Goal: Task Accomplishment & Management: Manage account settings

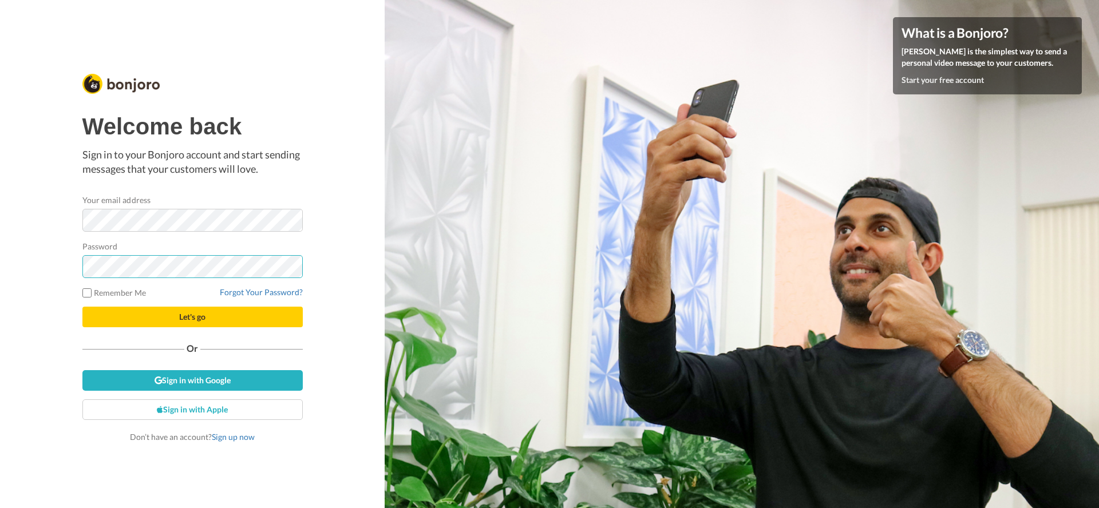
click at [82, 307] on button "Let's go" at bounding box center [192, 317] width 220 height 21
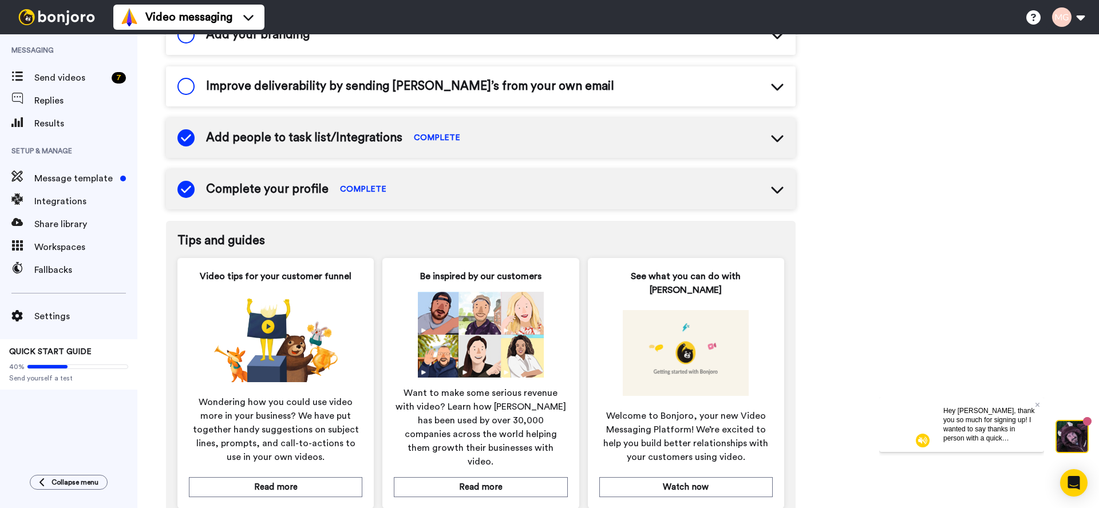
scroll to position [416, 0]
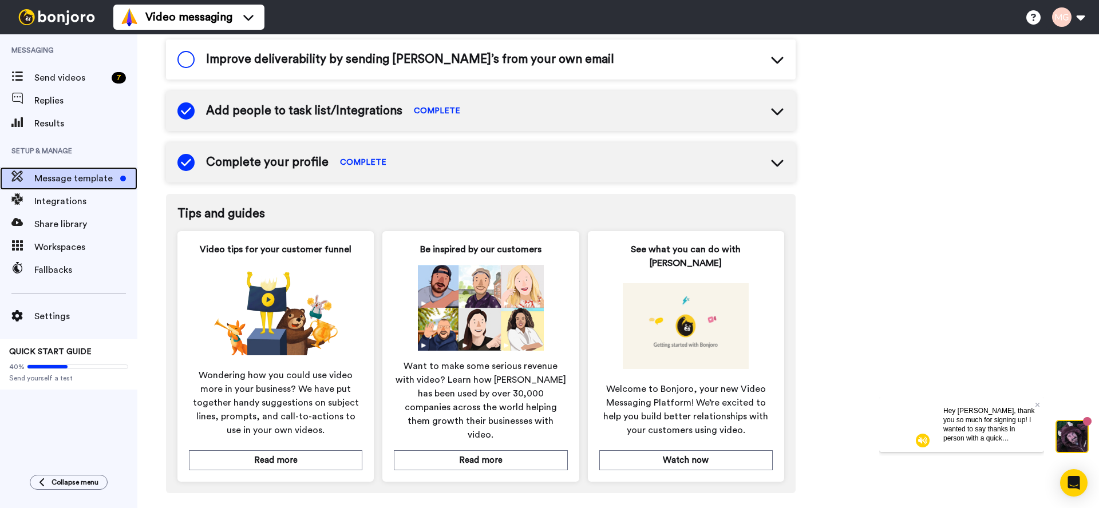
click at [95, 176] on span "Message template" at bounding box center [74, 179] width 81 height 14
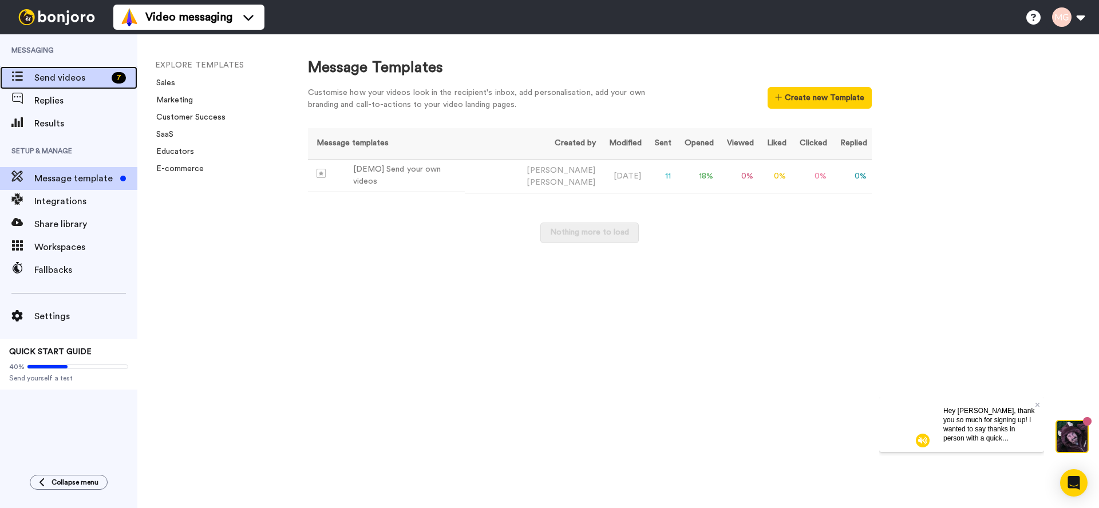
click at [42, 77] on span "Send videos" at bounding box center [70, 78] width 73 height 14
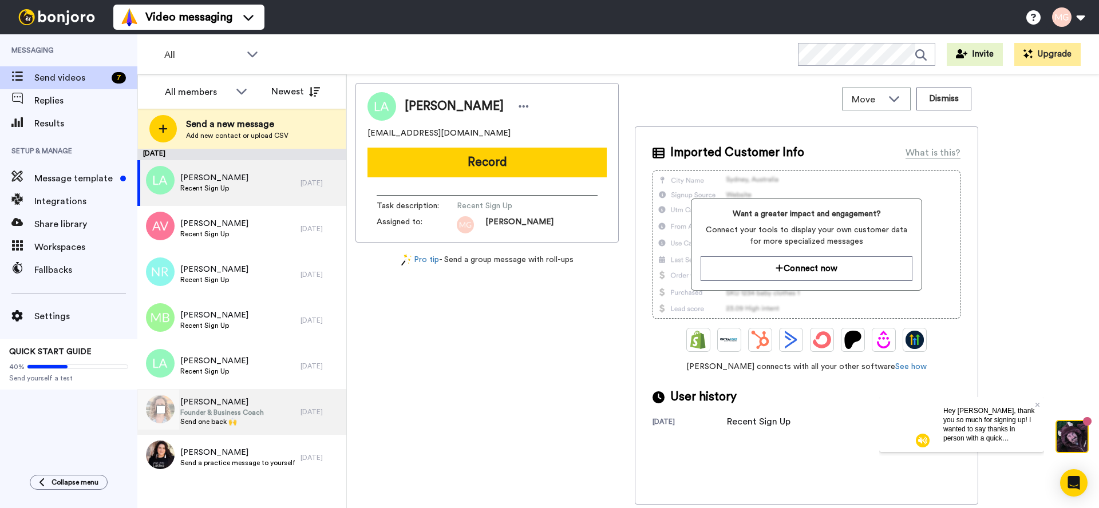
click at [251, 414] on span "Founder & Business Coach" at bounding box center [222, 412] width 84 height 9
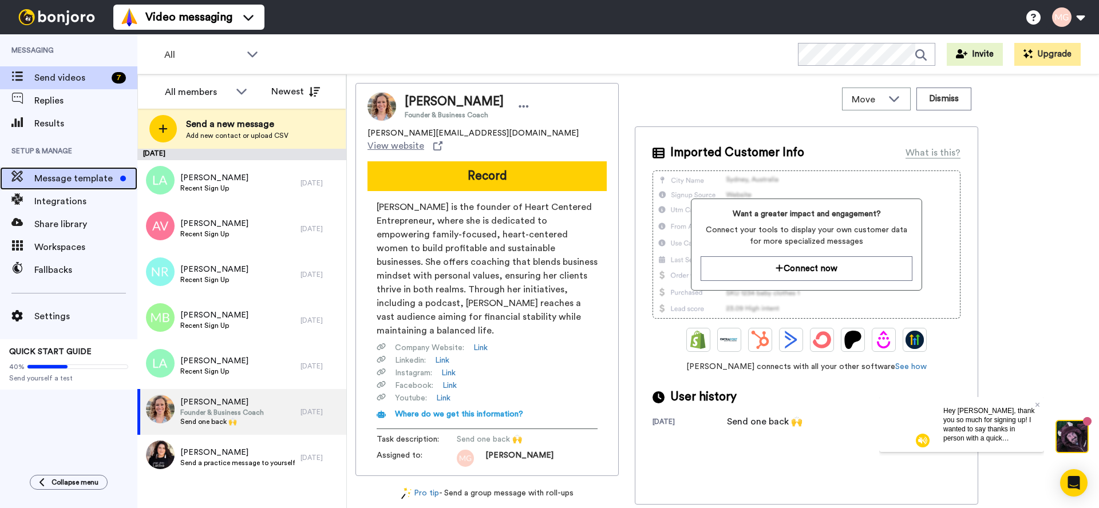
click at [78, 181] on span "Message template" at bounding box center [74, 179] width 81 height 14
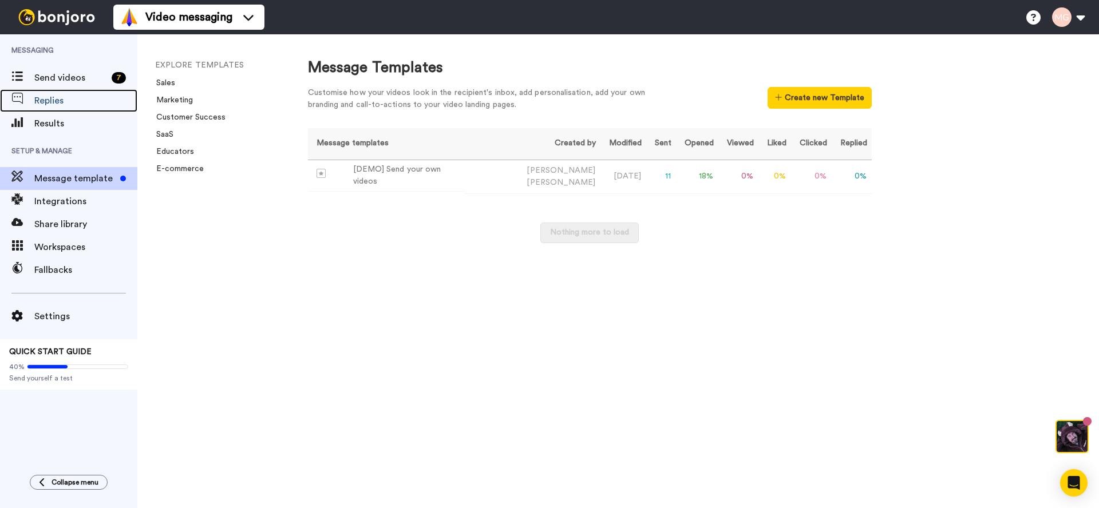
click at [72, 97] on span "Replies" at bounding box center [85, 101] width 103 height 14
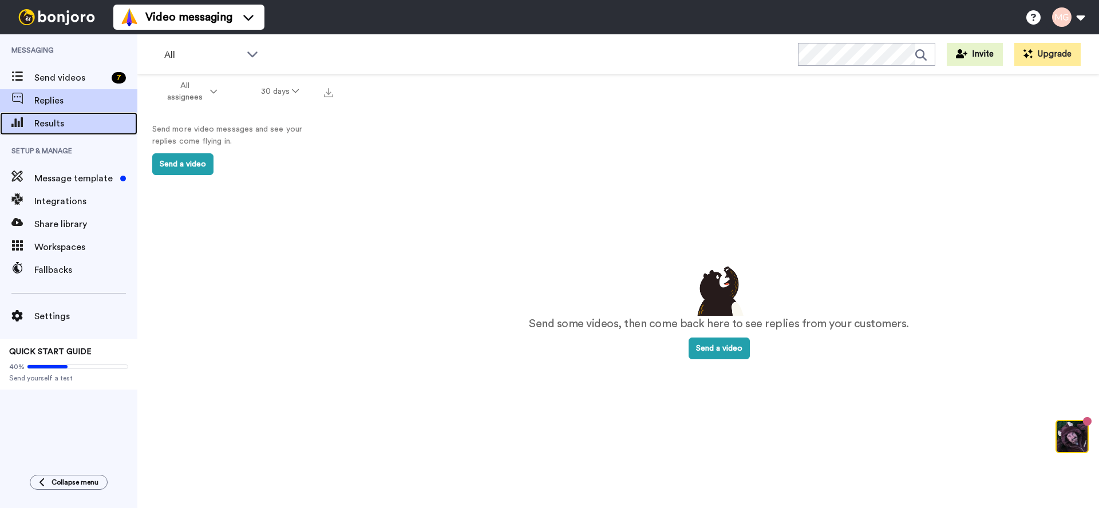
click at [63, 115] on div "Results" at bounding box center [68, 123] width 137 height 23
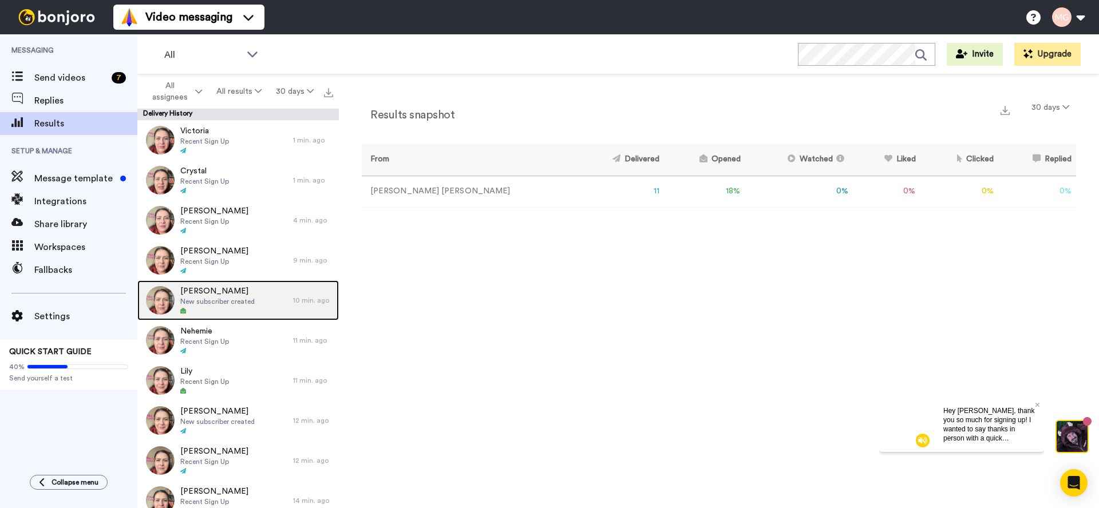
click at [218, 283] on div "[PERSON_NAME] New subscriber created" at bounding box center [215, 301] width 156 height 40
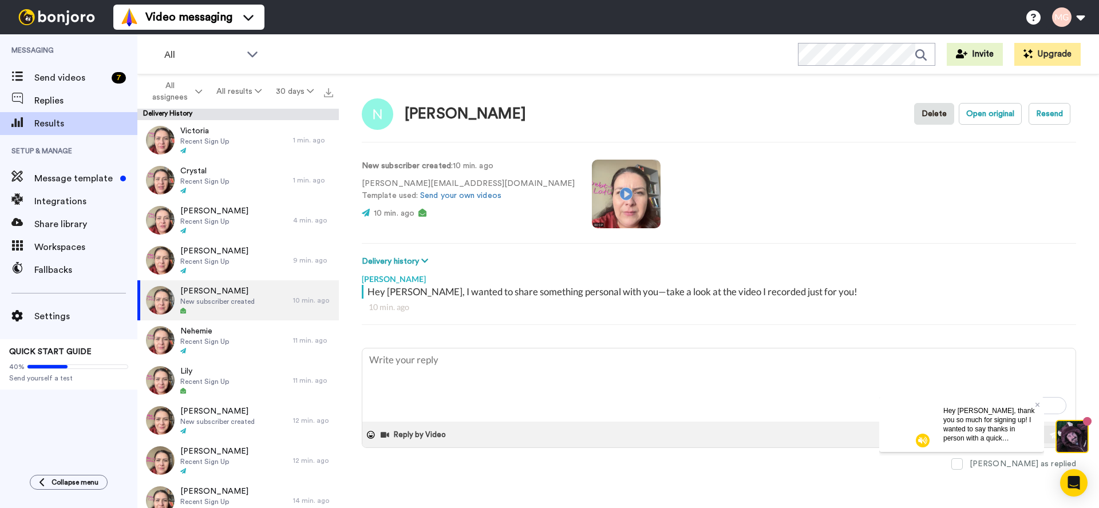
click at [988, 424] on span "Hey [PERSON_NAME], thank you so much for signing up! I wanted to say thanks in …" at bounding box center [989, 466] width 91 height 118
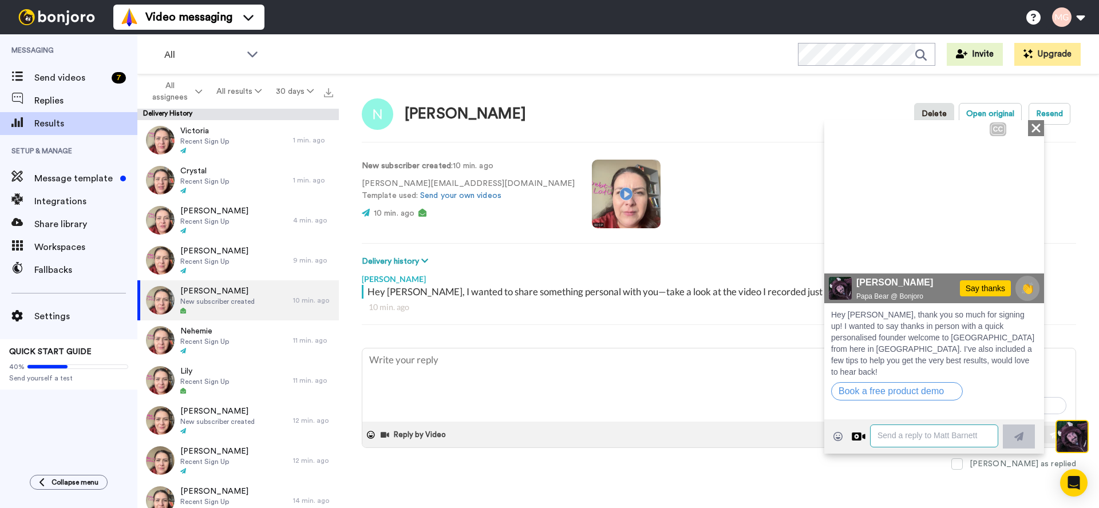
click at [922, 440] on textarea at bounding box center [934, 435] width 128 height 23
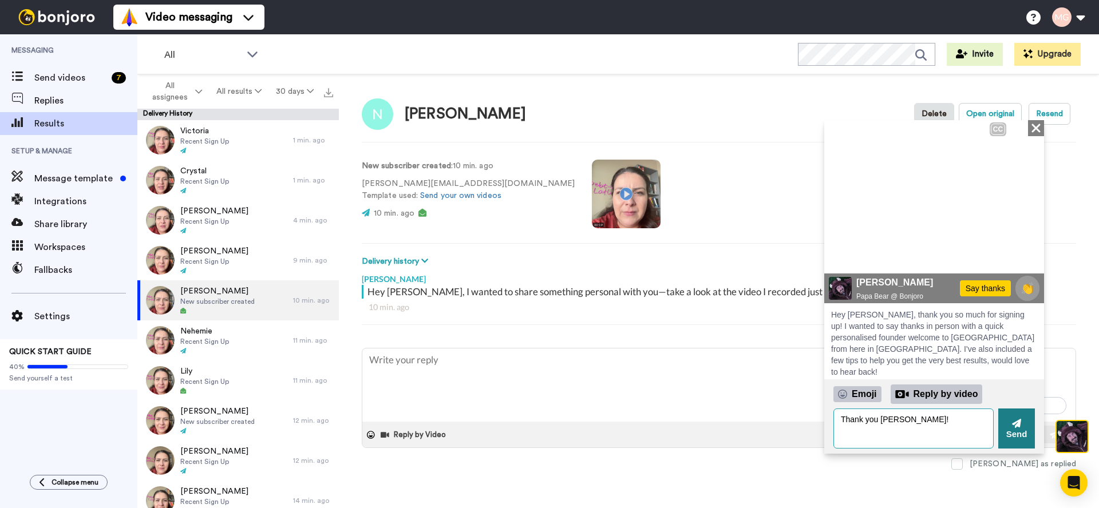
type textarea "Thank you [PERSON_NAME]!"
click at [1016, 423] on icon at bounding box center [1016, 423] width 9 height 9
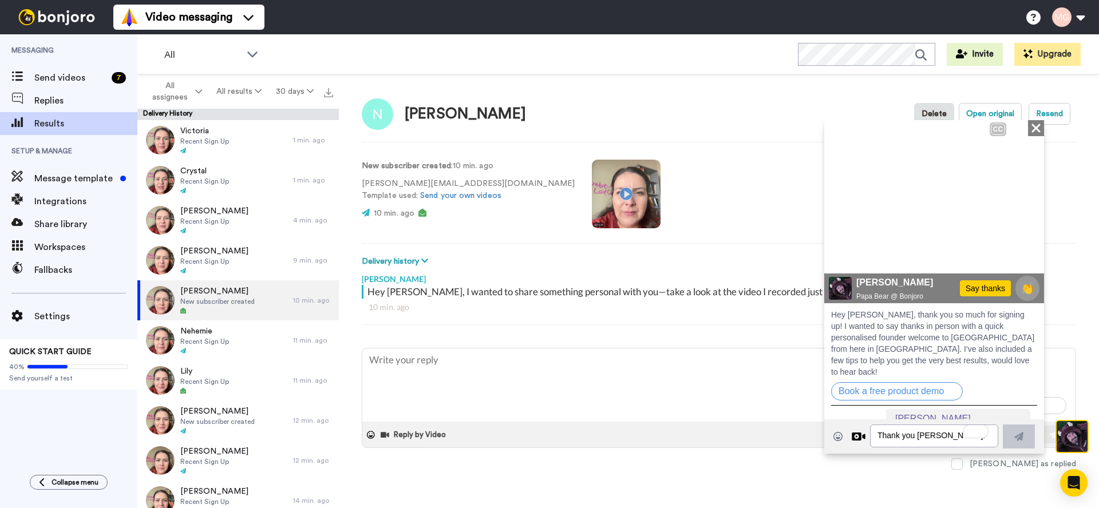
click at [1032, 126] on icon at bounding box center [1036, 127] width 9 height 9
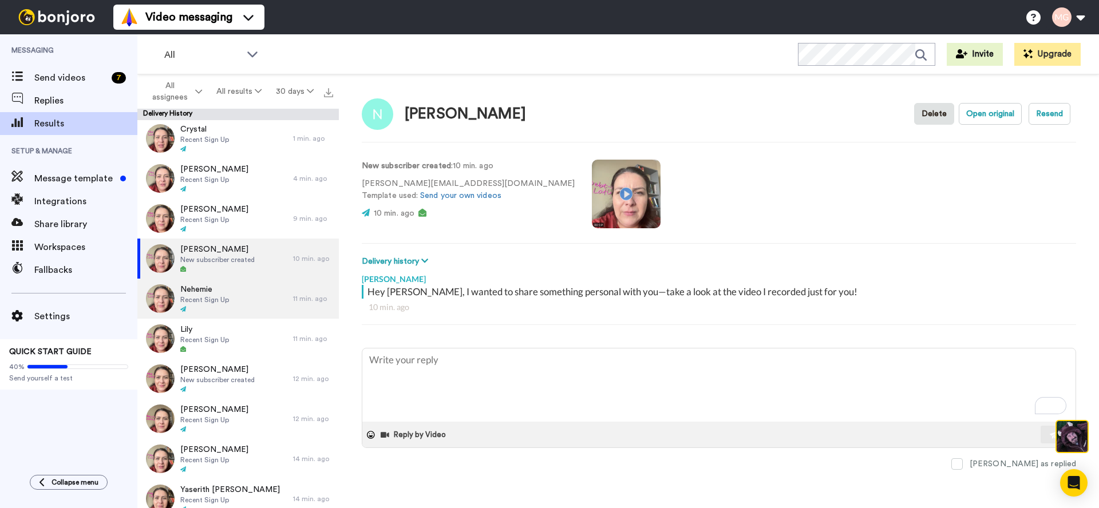
scroll to position [46, 0]
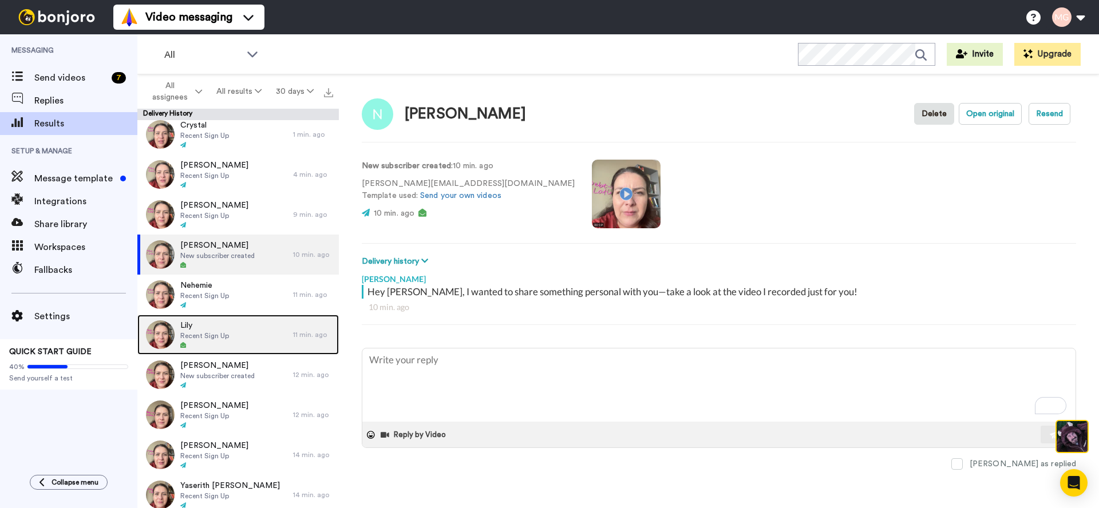
click at [246, 326] on div "Lily Recent Sign Up" at bounding box center [215, 335] width 156 height 40
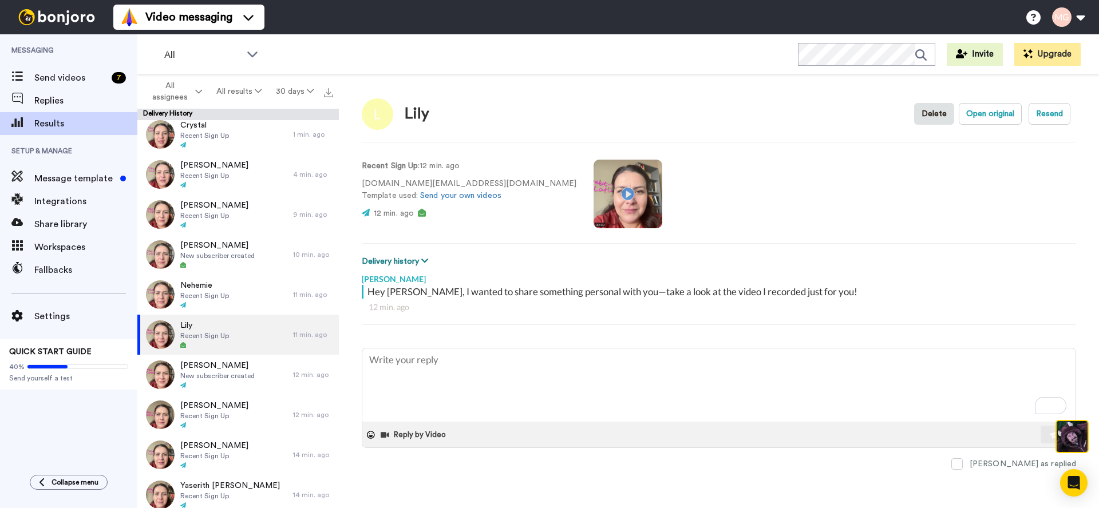
click at [424, 258] on icon at bounding box center [424, 261] width 7 height 8
type textarea "x"
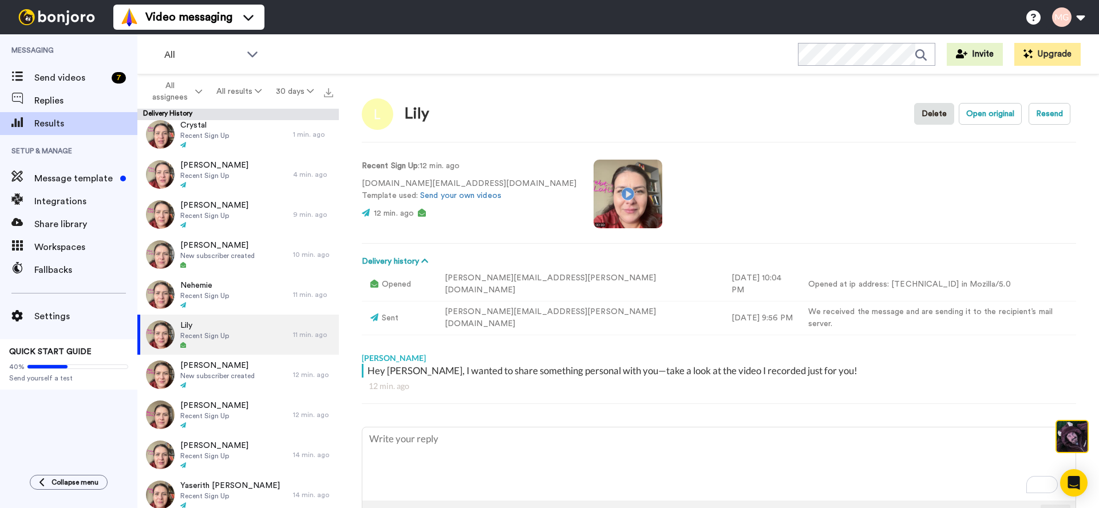
click at [594, 191] on video at bounding box center [628, 194] width 69 height 69
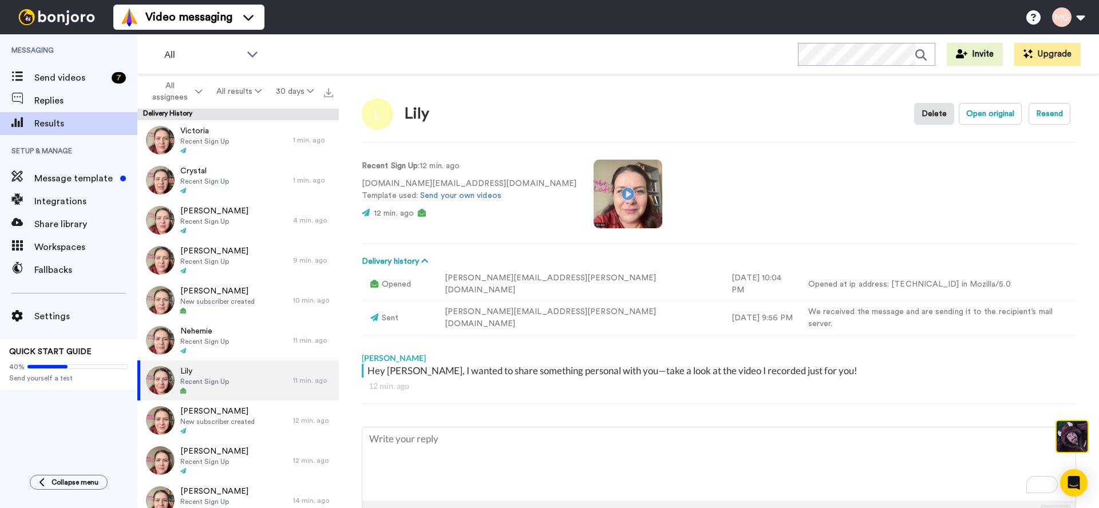
click at [865, 157] on div "Recent Sign Up : 12 min. ago coachinglittleminds.co@gmail.com Template used: Se…" at bounding box center [719, 193] width 715 height 78
click at [594, 202] on video at bounding box center [628, 194] width 69 height 69
click at [80, 176] on span "Message template" at bounding box center [74, 179] width 81 height 14
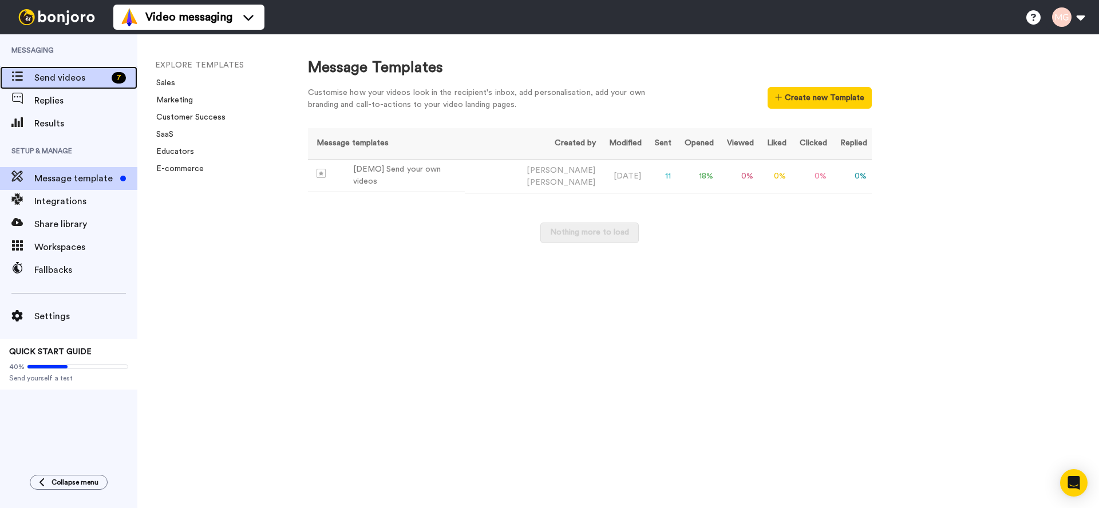
click at [73, 76] on span "Send videos" at bounding box center [70, 78] width 73 height 14
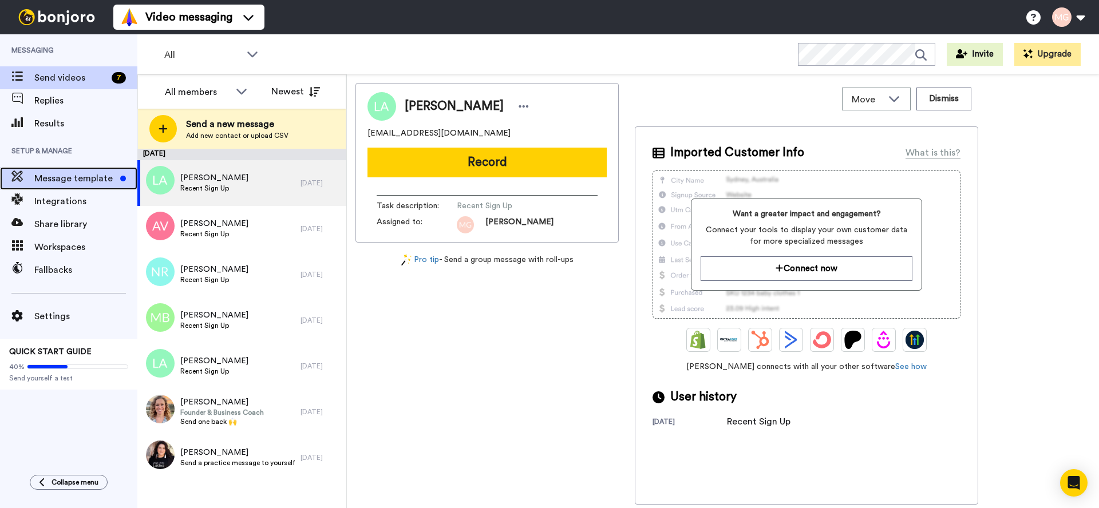
click at [71, 169] on div "Message template" at bounding box center [68, 178] width 137 height 23
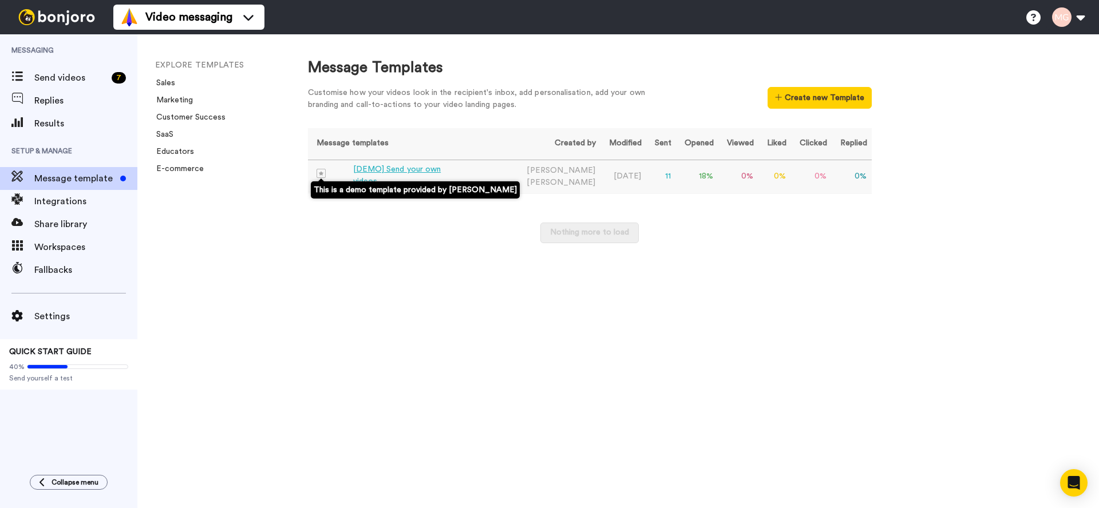
click at [338, 176] on span at bounding box center [335, 173] width 37 height 9
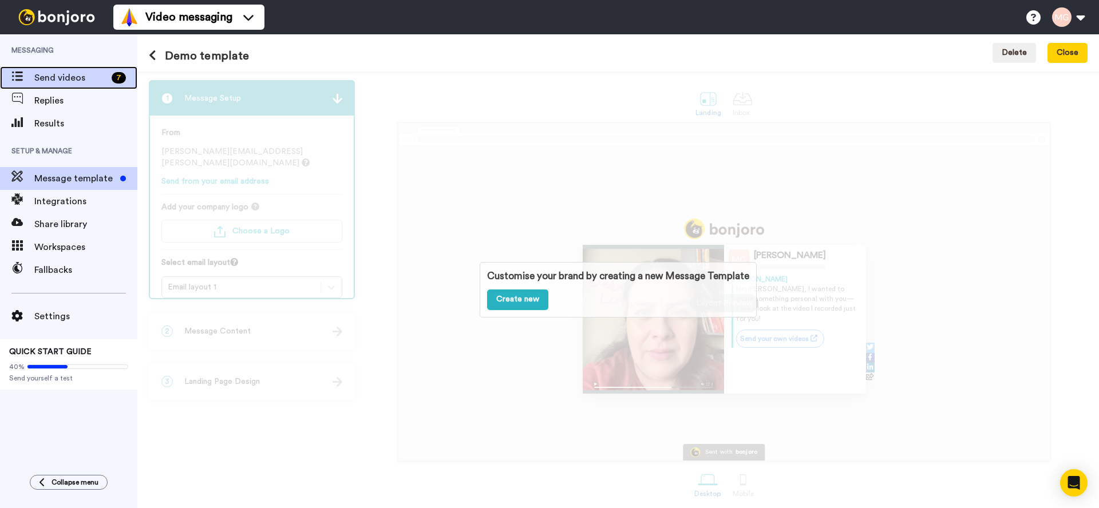
click at [61, 81] on span "Send videos" at bounding box center [70, 78] width 73 height 14
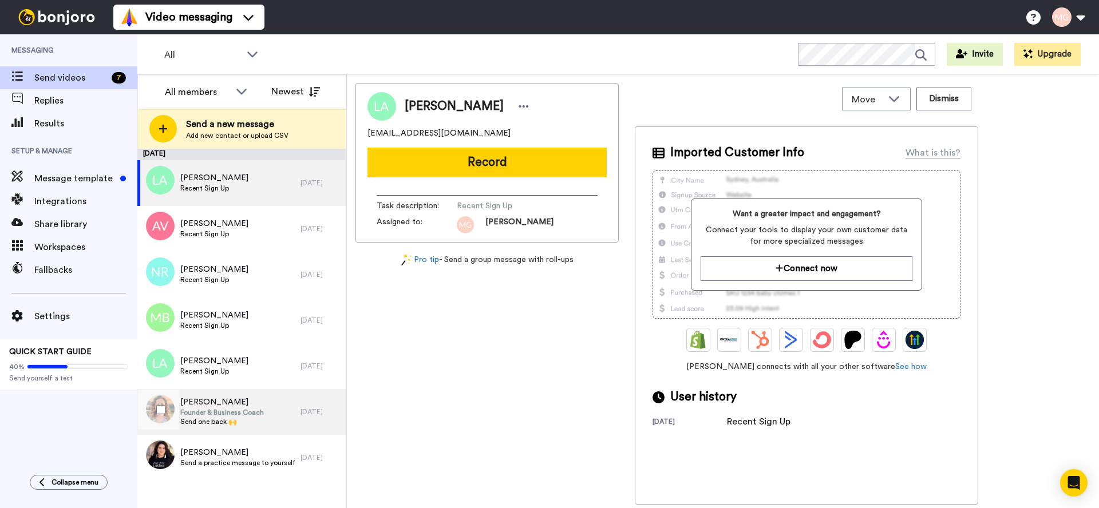
click at [227, 407] on span "[PERSON_NAME]" at bounding box center [222, 402] width 84 height 11
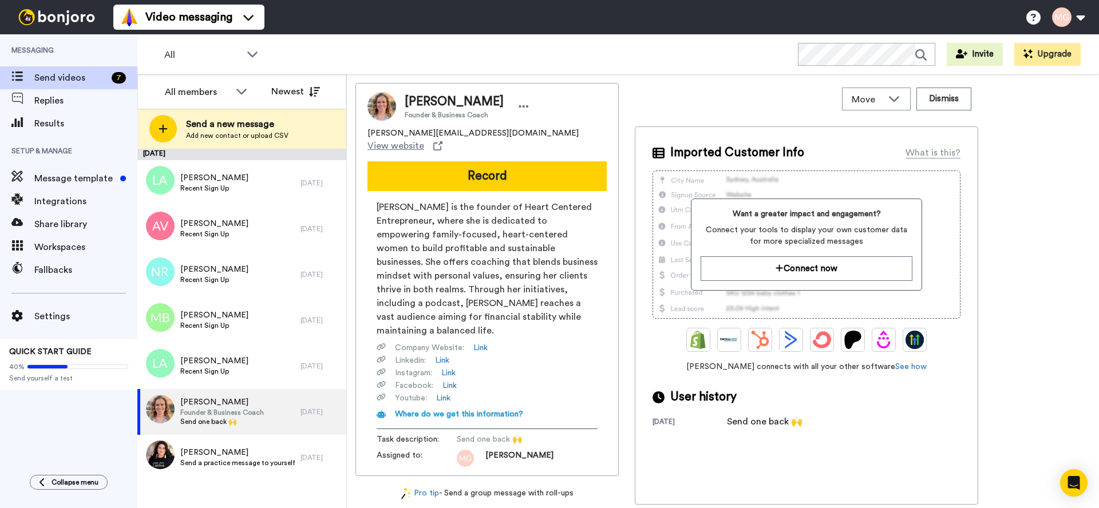
click at [999, 247] on div "[PERSON_NAME] Founder & Business Coach [PERSON_NAME][EMAIL_ADDRESS][DOMAIN_NAME…" at bounding box center [723, 294] width 735 height 422
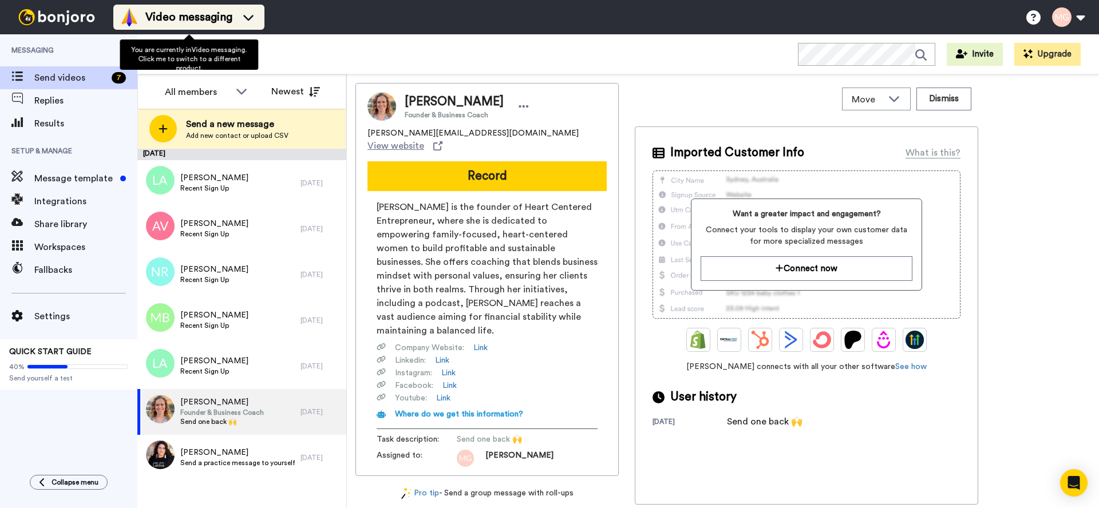
click at [222, 20] on span "Video messaging" at bounding box center [188, 17] width 87 height 16
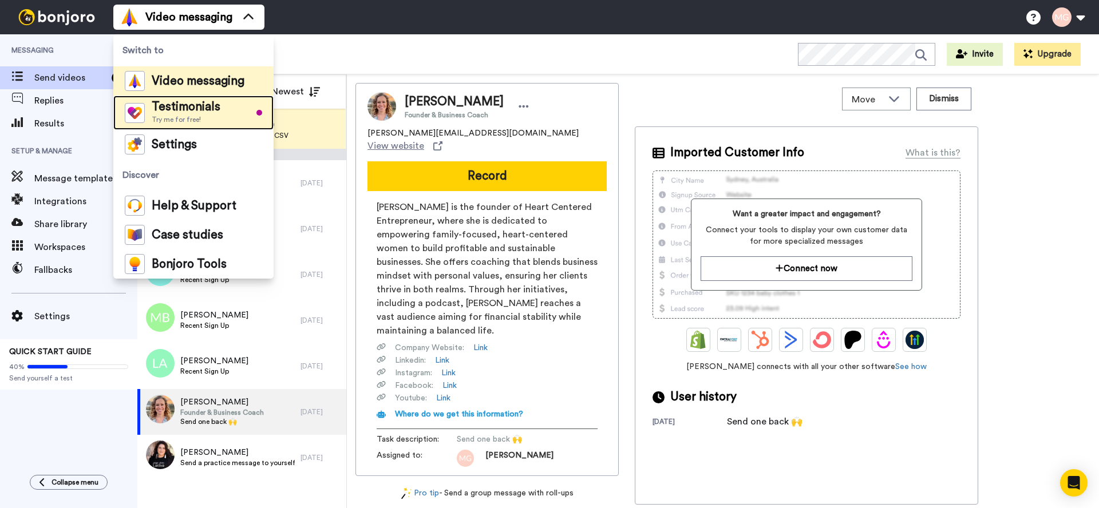
click at [199, 109] on span "Testimonials" at bounding box center [186, 106] width 69 height 11
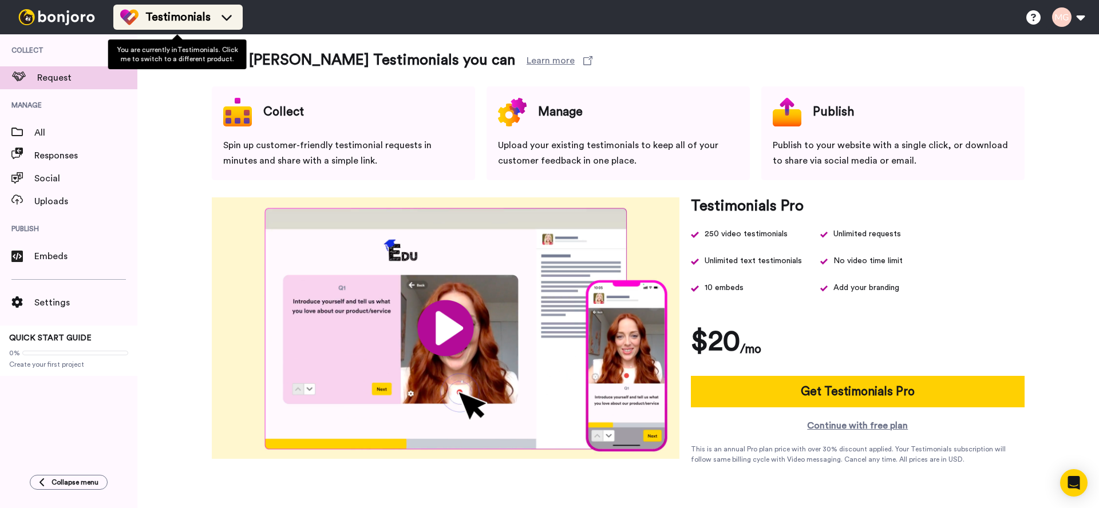
click at [161, 13] on span "Testimonials" at bounding box center [177, 17] width 65 height 16
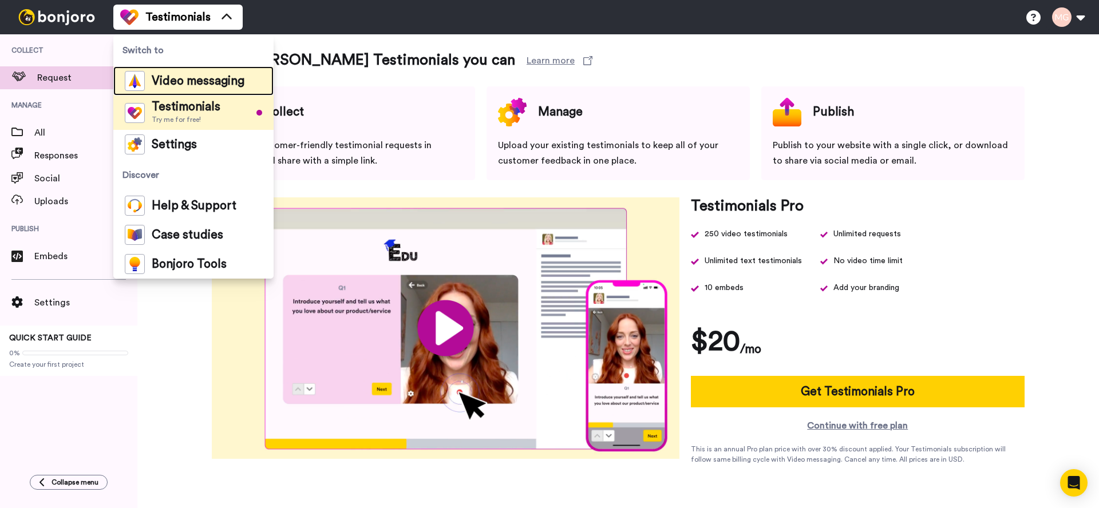
click at [186, 80] on span "Video messaging" at bounding box center [198, 81] width 93 height 11
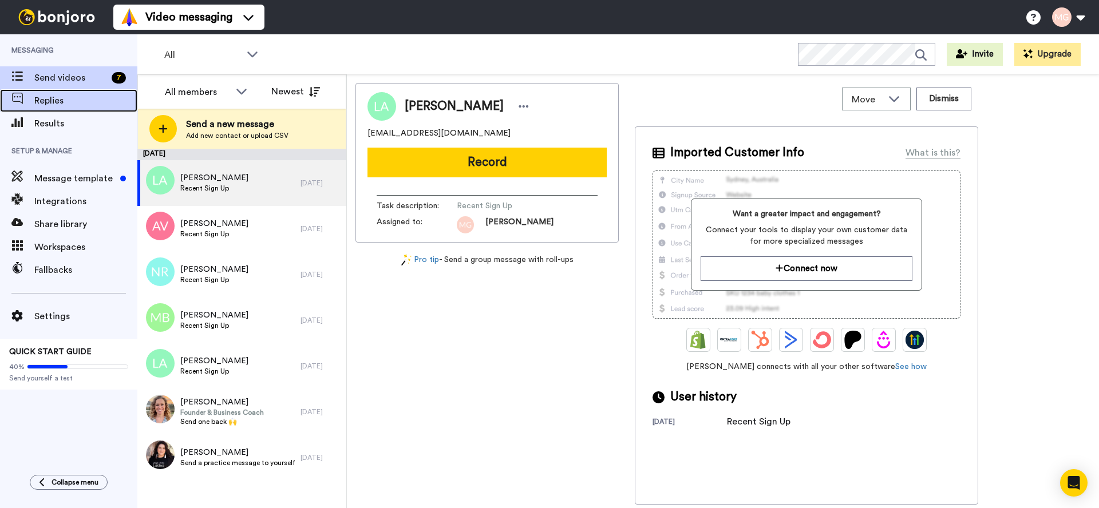
click at [71, 98] on span "Replies" at bounding box center [85, 101] width 103 height 14
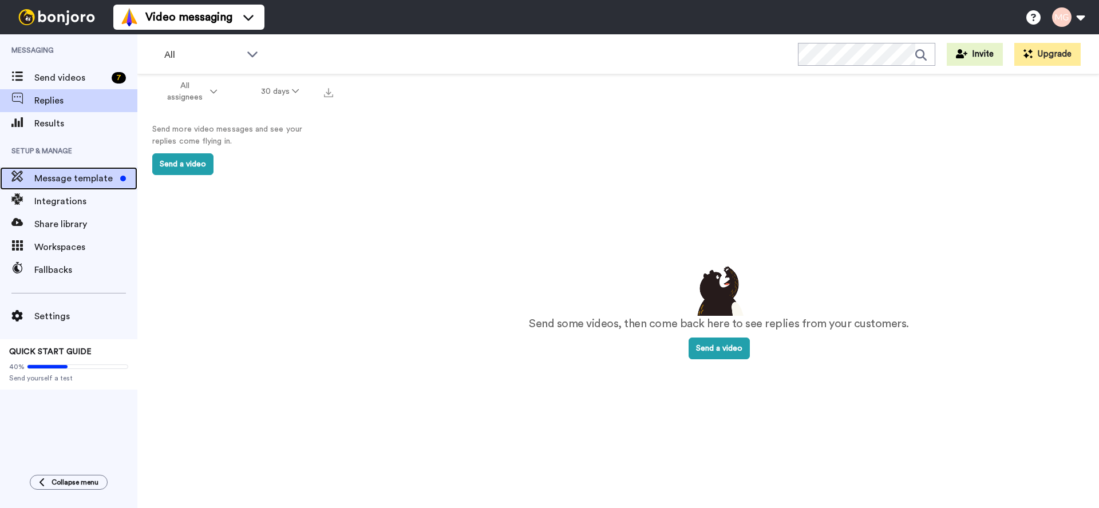
click at [55, 181] on span "Message template" at bounding box center [74, 179] width 81 height 14
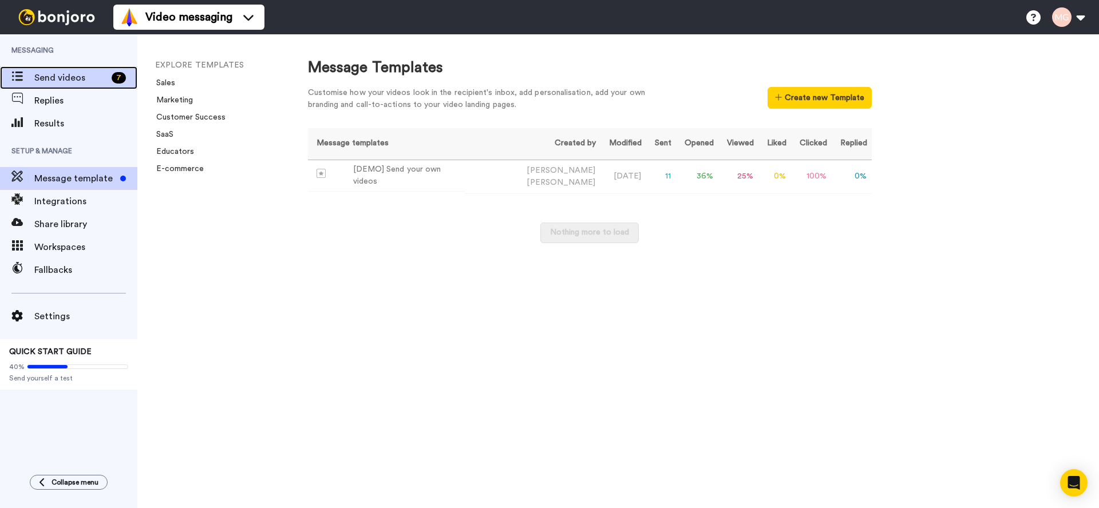
click at [82, 74] on span "Send videos" at bounding box center [70, 78] width 73 height 14
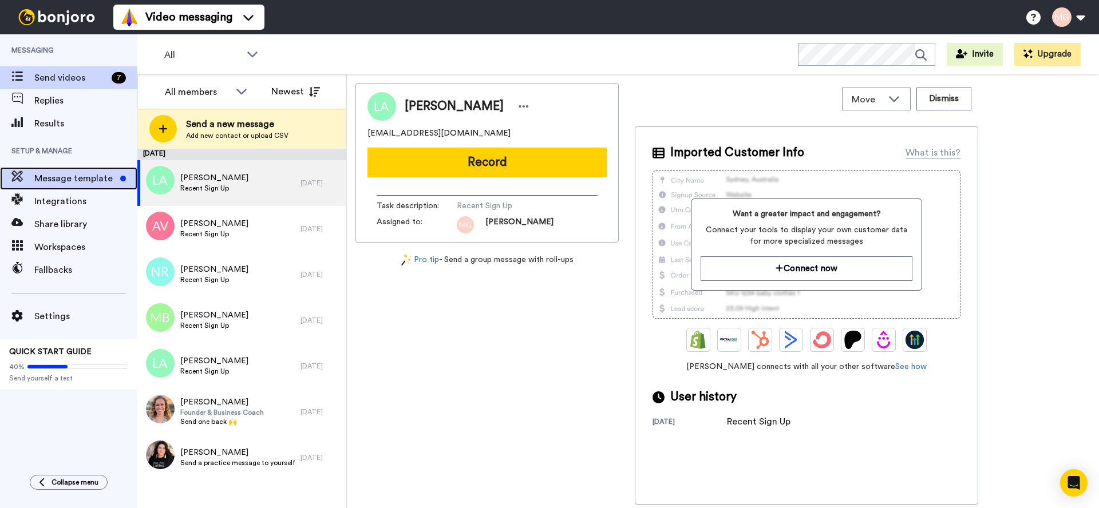
click at [85, 181] on span "Message template" at bounding box center [74, 179] width 81 height 14
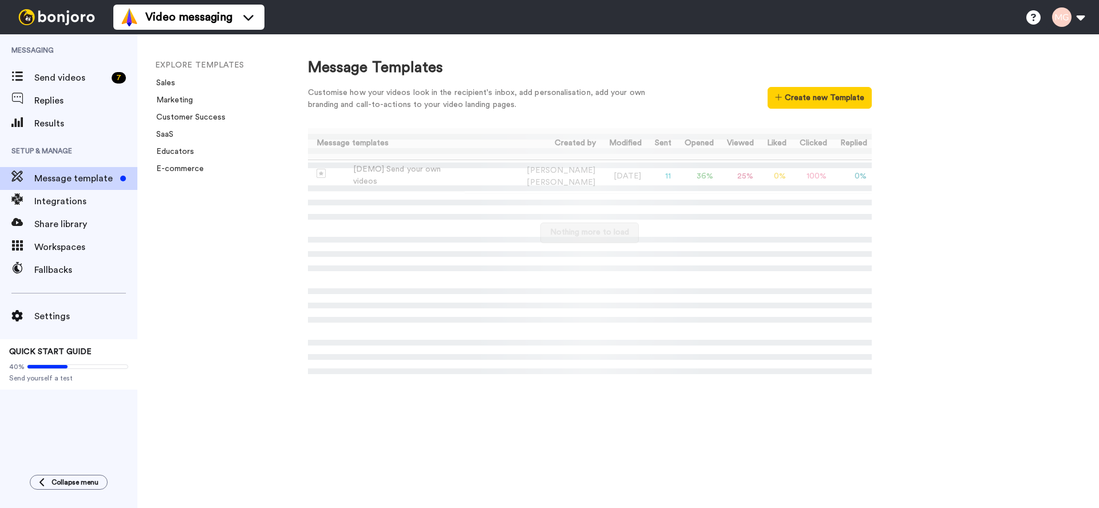
click at [56, 104] on span "Replies" at bounding box center [85, 101] width 103 height 14
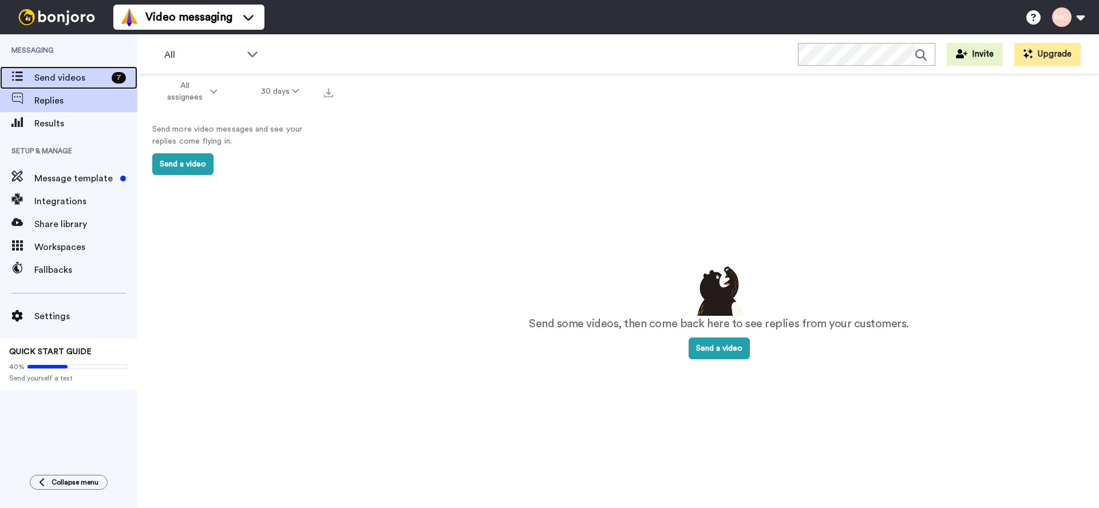
click at [104, 72] on span "Send videos" at bounding box center [70, 78] width 73 height 14
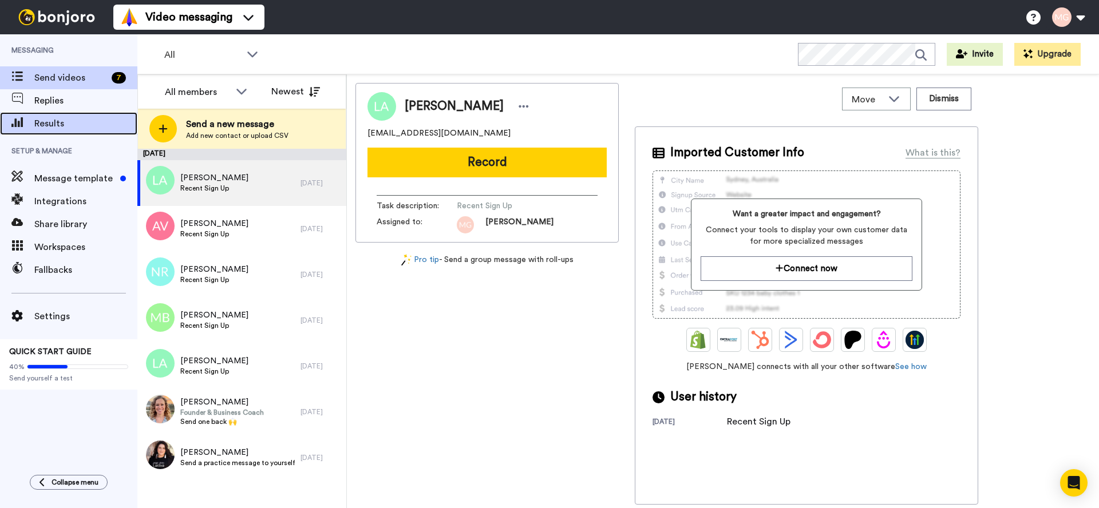
click at [77, 119] on span "Results" at bounding box center [85, 124] width 103 height 14
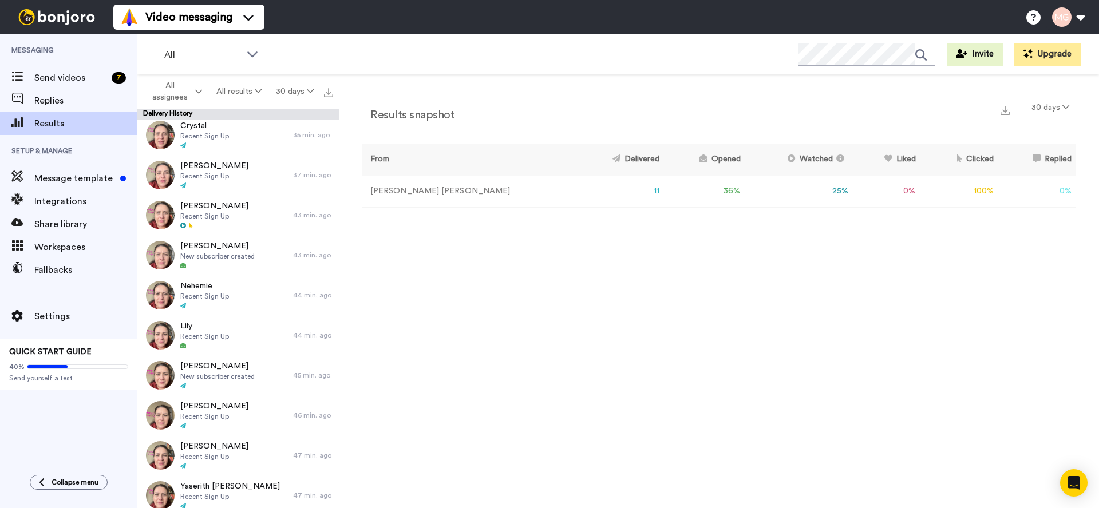
scroll to position [46, 0]
click at [188, 90] on span "All assignees" at bounding box center [170, 91] width 46 height 23
click at [389, 224] on div "Results snapshot 30 days From Delivered Opened Watched Liked Clicked Replied Fa…" at bounding box center [719, 294] width 760 height 440
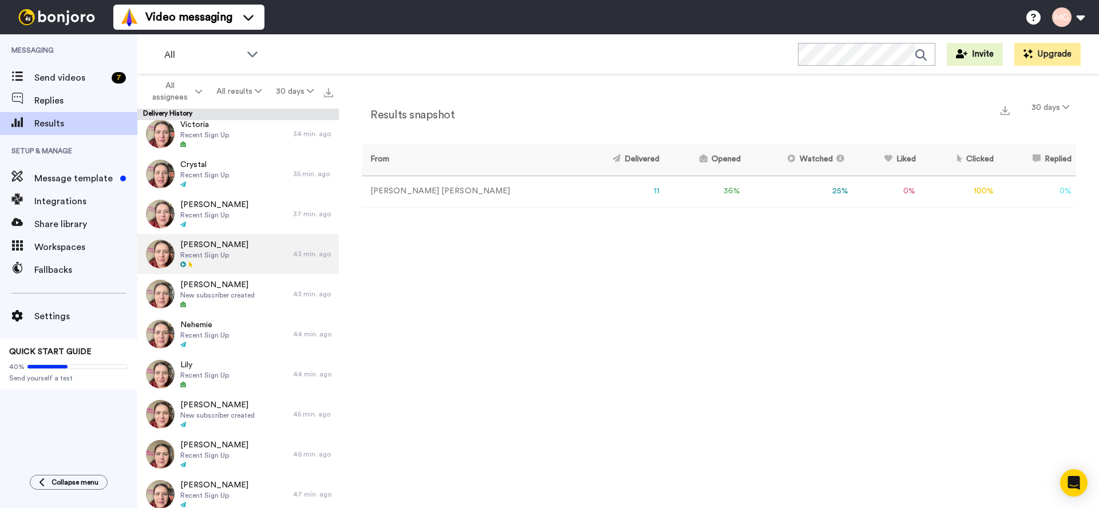
scroll to position [0, 0]
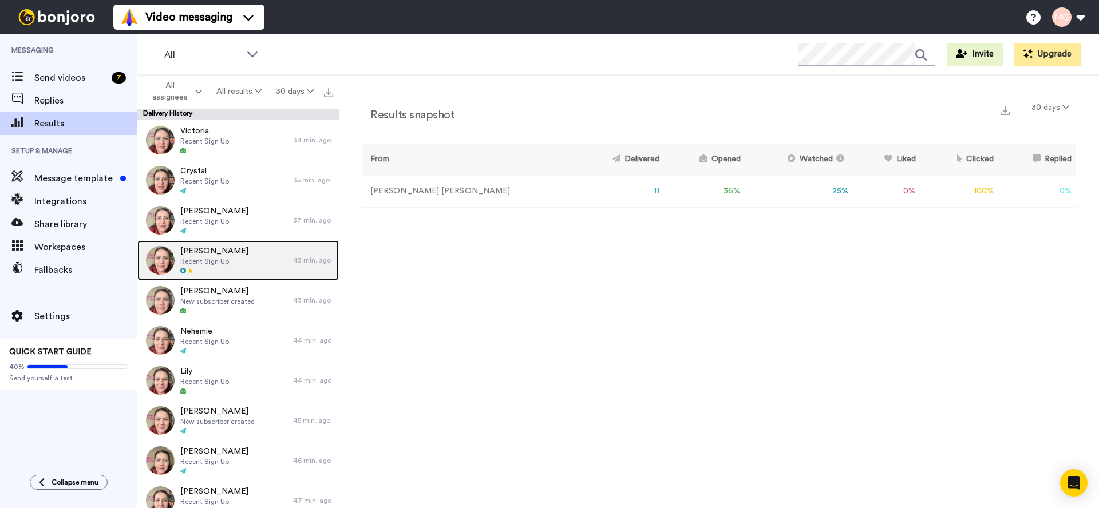
click at [223, 265] on span "Recent Sign Up" at bounding box center [214, 261] width 68 height 9
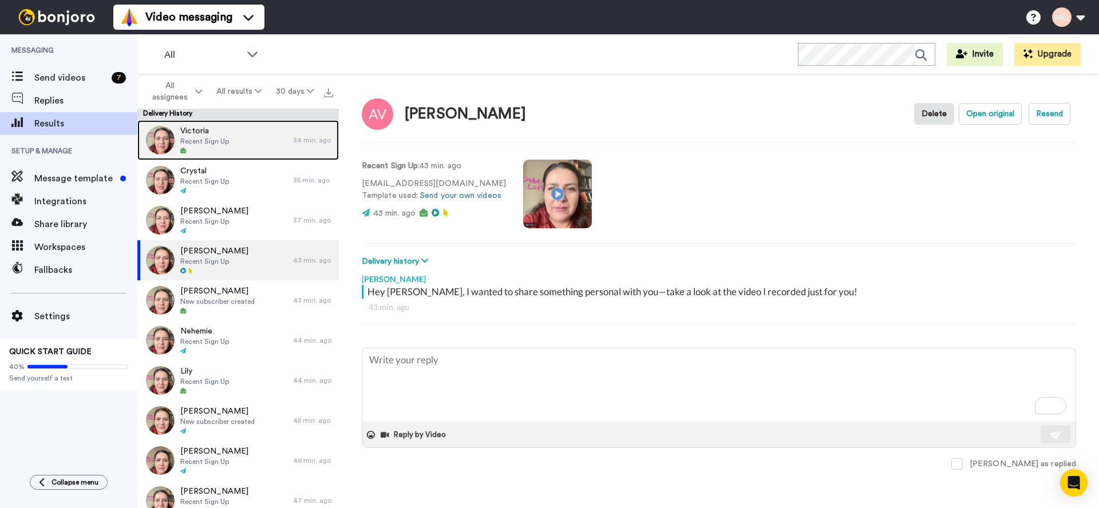
click at [222, 144] on span "Recent Sign Up" at bounding box center [204, 141] width 49 height 9
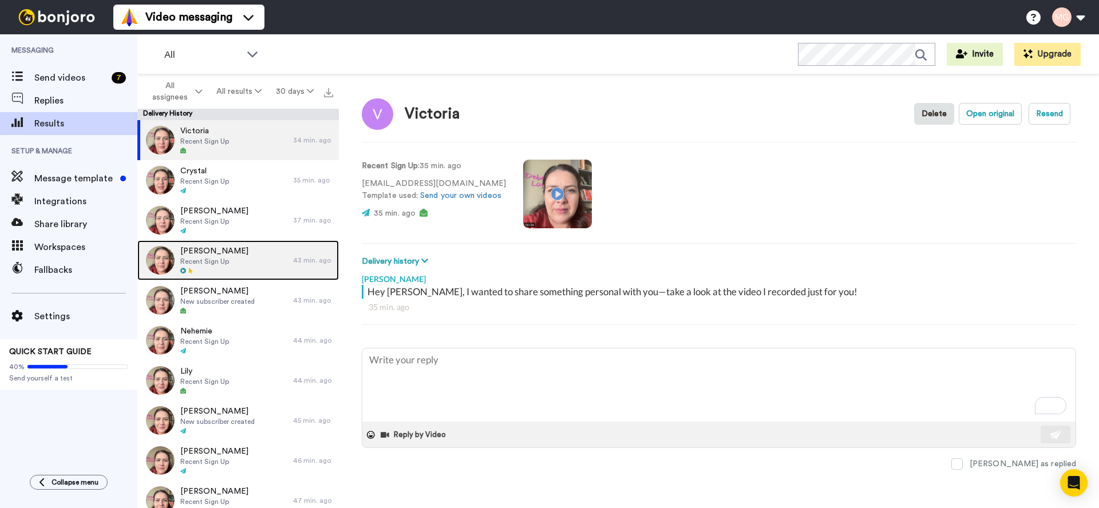
click at [219, 254] on span "[PERSON_NAME]" at bounding box center [214, 251] width 68 height 11
type textarea "x"
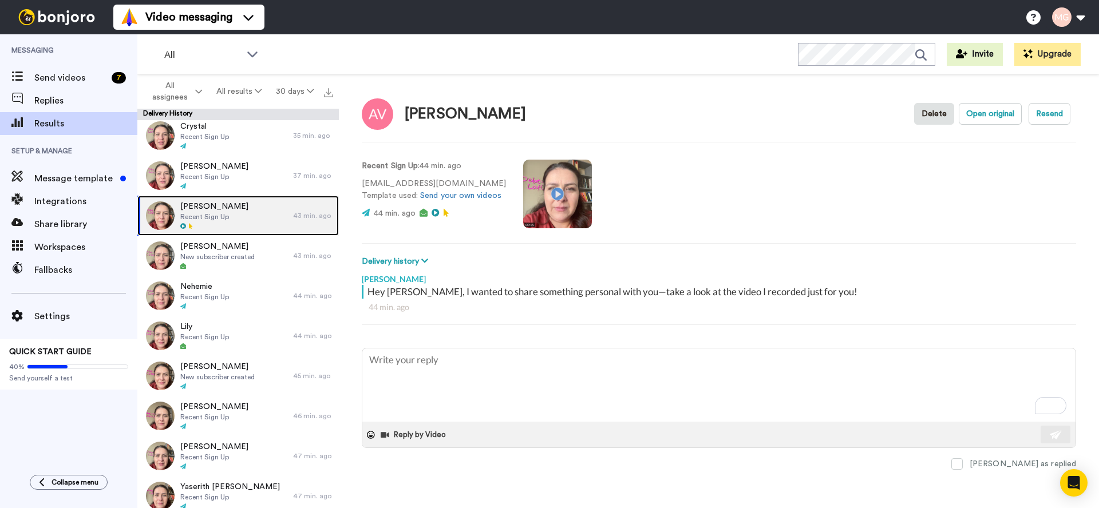
scroll to position [46, 0]
